Goal: Task Accomplishment & Management: Use online tool/utility

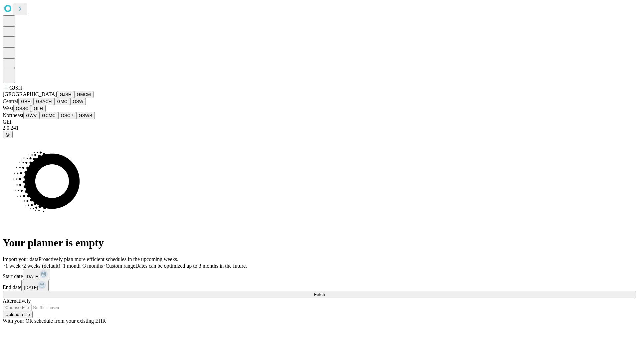
click at [57, 98] on button "GJSH" at bounding box center [65, 94] width 17 height 7
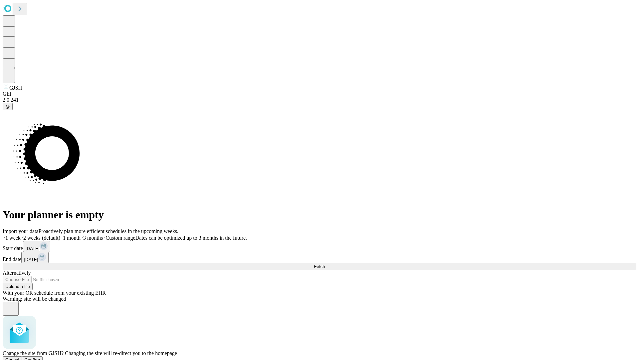
click at [40, 357] on span "Confirm" at bounding box center [33, 359] width 16 height 5
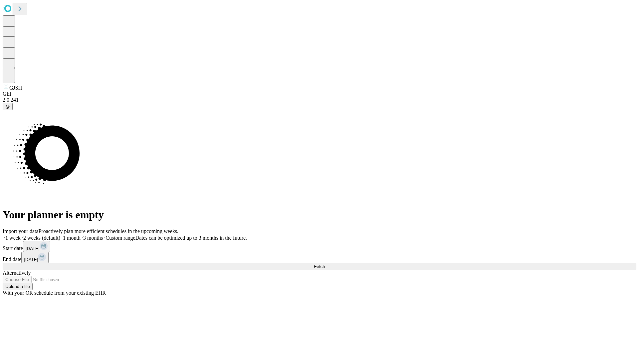
click at [21, 235] on label "1 week" at bounding box center [12, 238] width 18 height 6
click at [325, 264] on span "Fetch" at bounding box center [319, 266] width 11 height 5
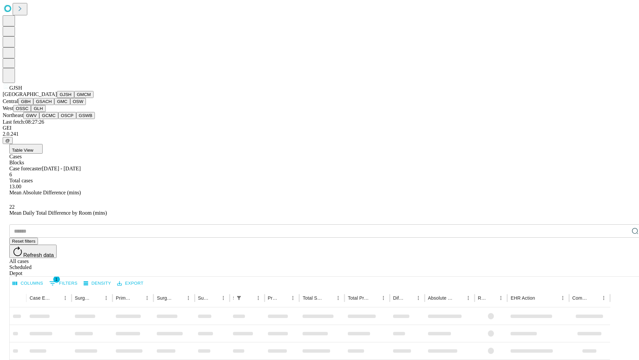
click at [74, 98] on button "GMCM" at bounding box center [83, 94] width 19 height 7
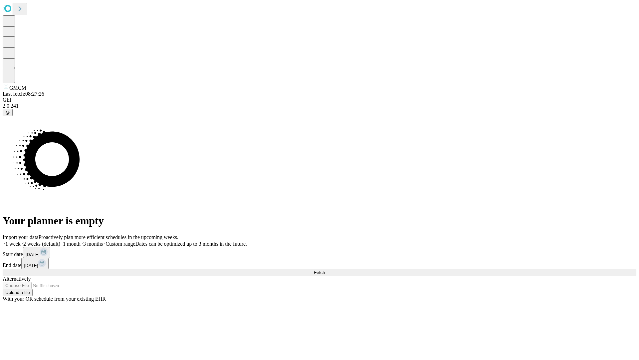
click at [21, 241] on label "1 week" at bounding box center [12, 244] width 18 height 6
click at [325, 270] on span "Fetch" at bounding box center [319, 272] width 11 height 5
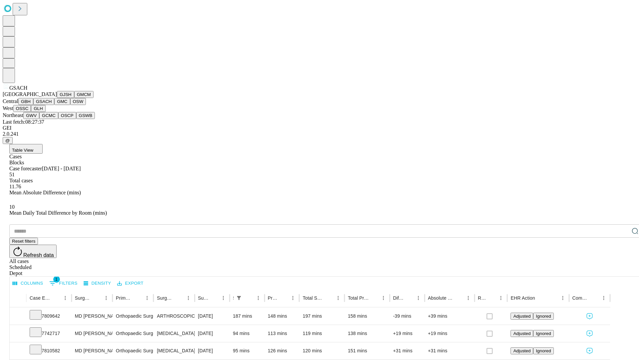
click at [54, 105] on button "GMC" at bounding box center [62, 101] width 16 height 7
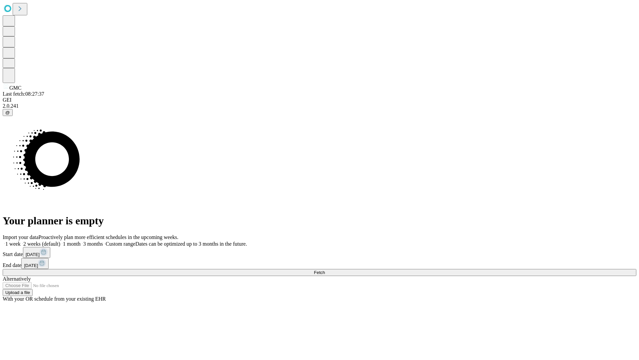
click at [21, 241] on label "1 week" at bounding box center [12, 244] width 18 height 6
click at [325, 270] on span "Fetch" at bounding box center [319, 272] width 11 height 5
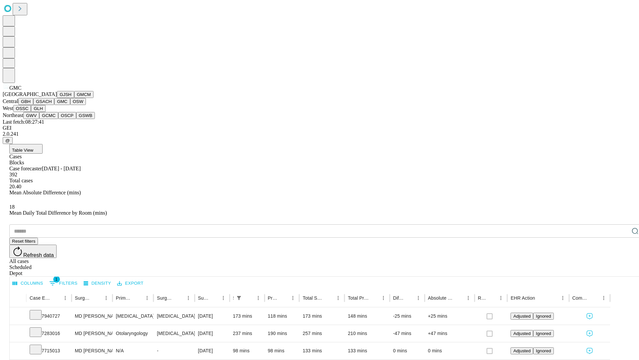
click at [70, 105] on button "OSW" at bounding box center [78, 101] width 16 height 7
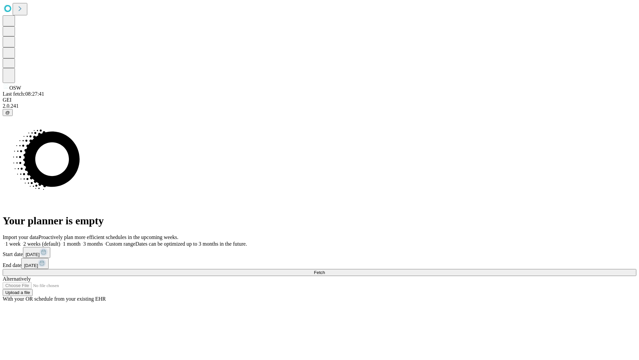
click at [21, 241] on label "1 week" at bounding box center [12, 244] width 18 height 6
click at [325, 270] on span "Fetch" at bounding box center [319, 272] width 11 height 5
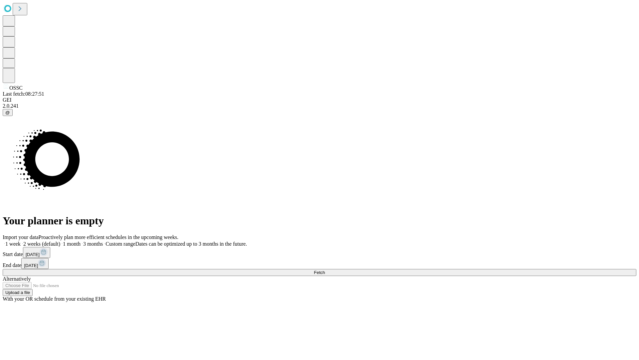
click at [325, 270] on span "Fetch" at bounding box center [319, 272] width 11 height 5
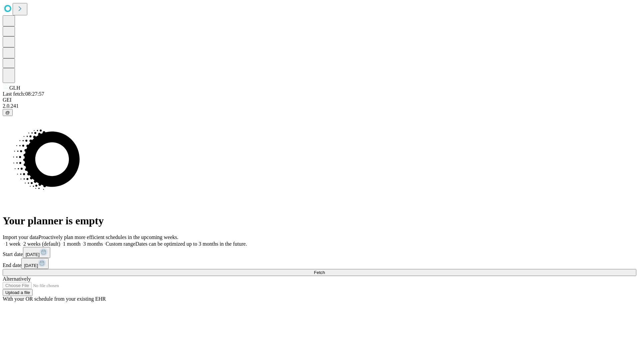
click at [325, 270] on span "Fetch" at bounding box center [319, 272] width 11 height 5
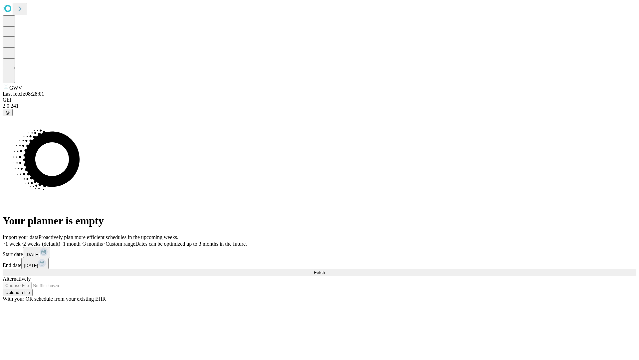
click at [21, 241] on label "1 week" at bounding box center [12, 244] width 18 height 6
click at [325, 270] on span "Fetch" at bounding box center [319, 272] width 11 height 5
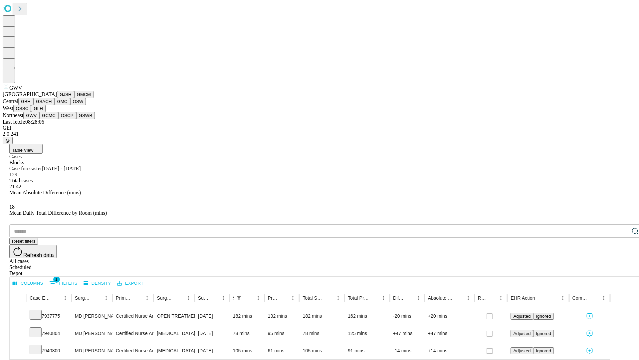
click at [52, 119] on button "GCMC" at bounding box center [48, 115] width 19 height 7
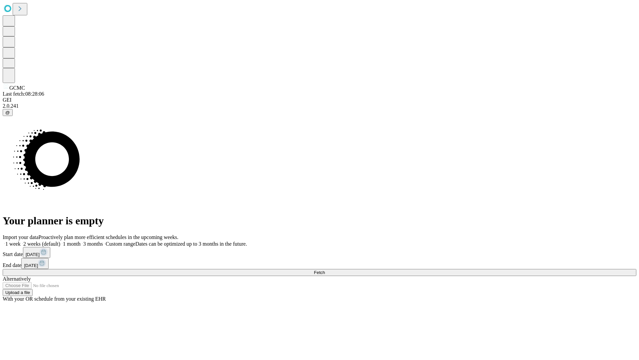
click at [21, 241] on label "1 week" at bounding box center [12, 244] width 18 height 6
click at [325, 270] on span "Fetch" at bounding box center [319, 272] width 11 height 5
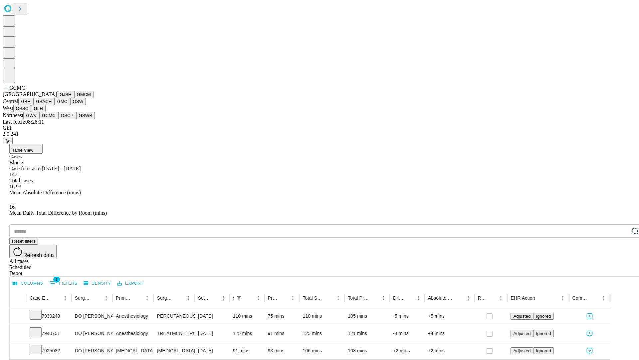
click at [58, 119] on button "OSCP" at bounding box center [67, 115] width 18 height 7
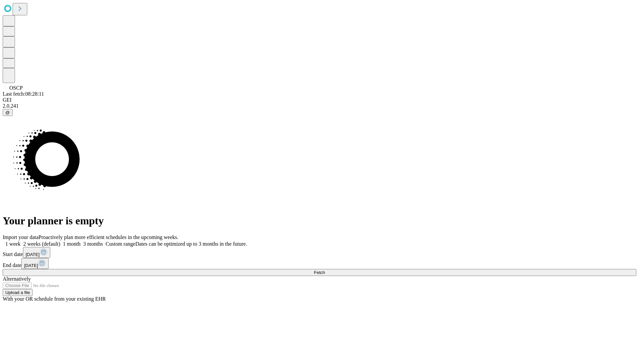
click at [21, 241] on label "1 week" at bounding box center [12, 244] width 18 height 6
click at [325, 270] on span "Fetch" at bounding box center [319, 272] width 11 height 5
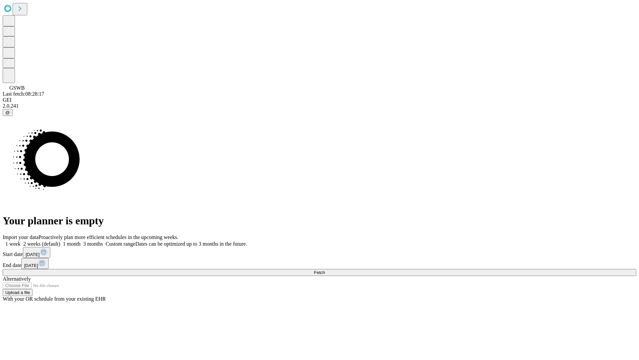
click at [21, 241] on label "1 week" at bounding box center [12, 244] width 18 height 6
click at [325, 270] on span "Fetch" at bounding box center [319, 272] width 11 height 5
